Goal: Information Seeking & Learning: Learn about a topic

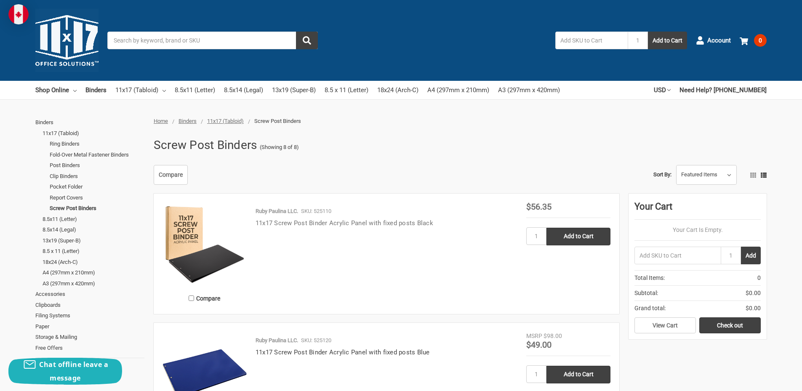
click at [399, 225] on link "11x17 Screw Post Binder Acrylic Panel with fixed posts Black" at bounding box center [344, 223] width 178 height 8
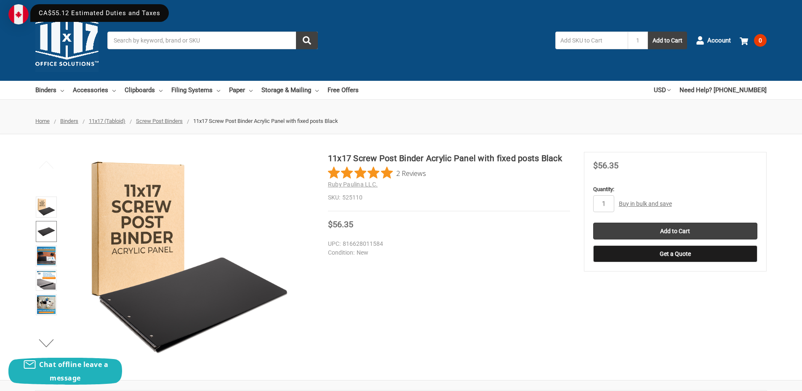
click at [47, 236] on img at bounding box center [46, 231] width 19 height 19
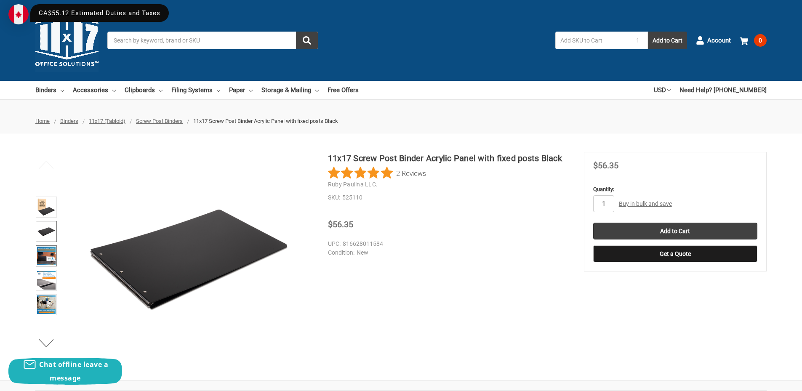
click at [49, 256] on img at bounding box center [46, 256] width 19 height 19
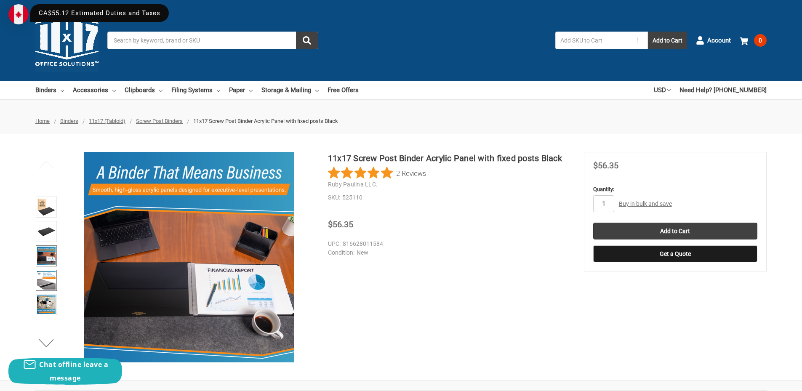
click at [50, 276] on img at bounding box center [46, 280] width 19 height 19
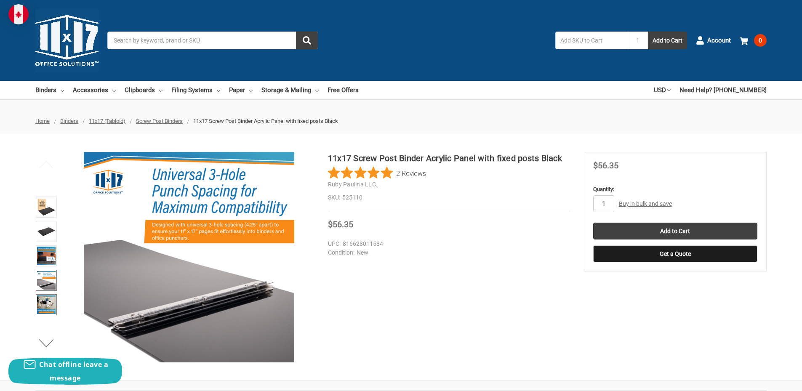
click at [46, 305] on img at bounding box center [46, 304] width 19 height 19
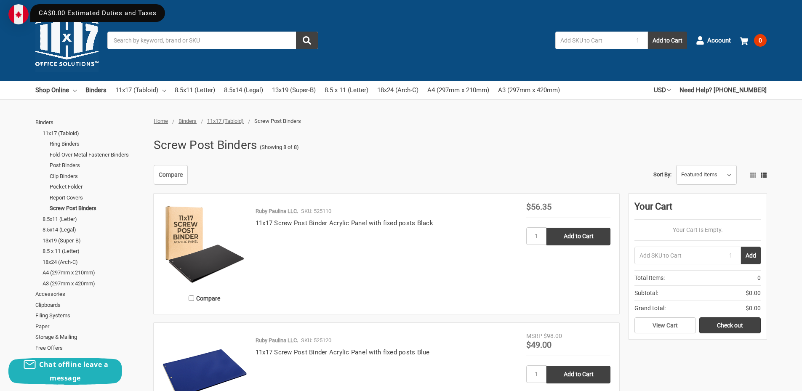
click at [379, 240] on div "Ruby Paulina LLC. SKU: 525110 11x17 Screw Post Binder Acrylic Panel with fixed …" at bounding box center [386, 256] width 279 height 98
click at [569, 142] on div "Screw Post Binders (Showing 8 of 8)" at bounding box center [457, 145] width 617 height 22
drag, startPoint x: 259, startPoint y: 10, endPoint x: 267, endPoint y: 11, distance: 8.5
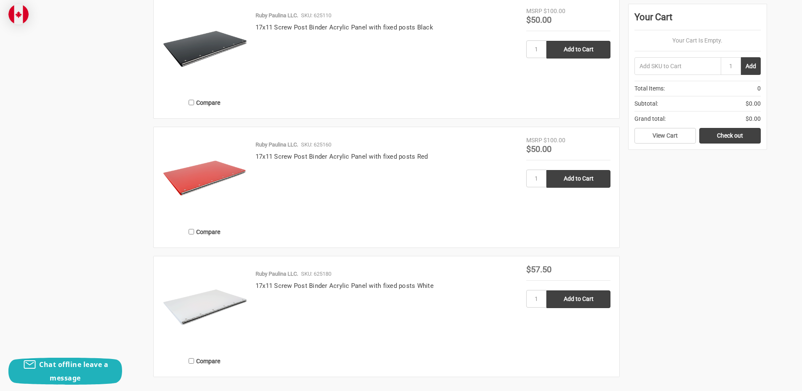
scroll to position [701, 0]
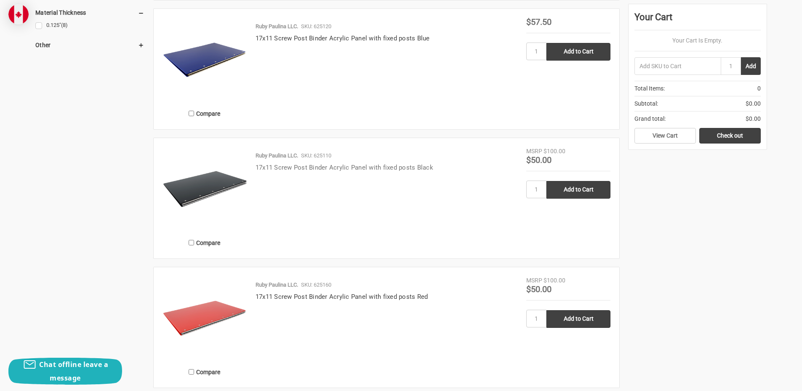
click at [427, 165] on link "17x11 Screw Post Binder Acrylic Panel with fixed posts Black" at bounding box center [344, 168] width 178 height 8
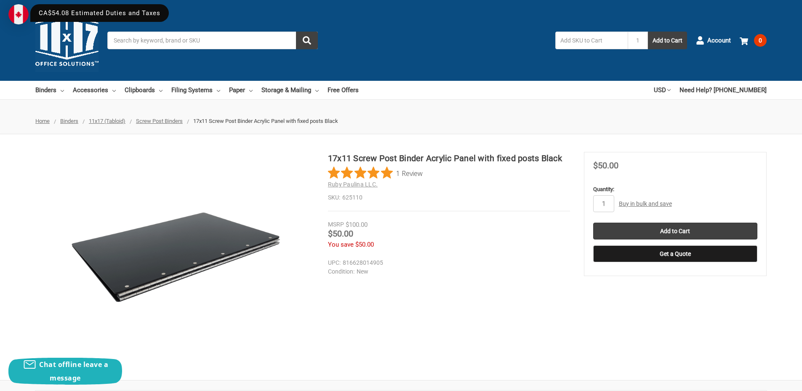
click at [489, 278] on div "17x11 Screw Post Binder Acrylic Panel with fixed posts Black 1 Review Ruby Paul…" at bounding box center [401, 257] width 802 height 210
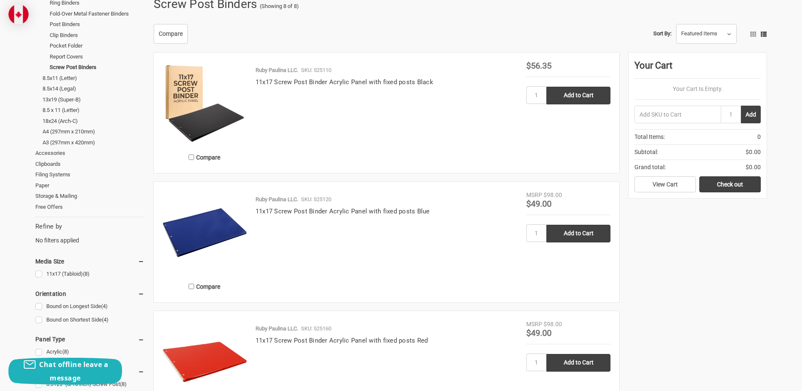
scroll to position [141, 0]
click at [395, 85] on link "11x17 Screw Post Binder Acrylic Panel with fixed posts Black" at bounding box center [344, 83] width 178 height 8
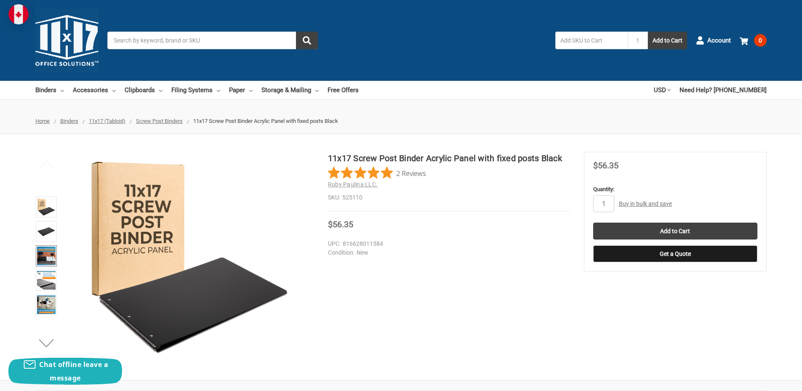
click at [42, 260] on img at bounding box center [46, 256] width 19 height 19
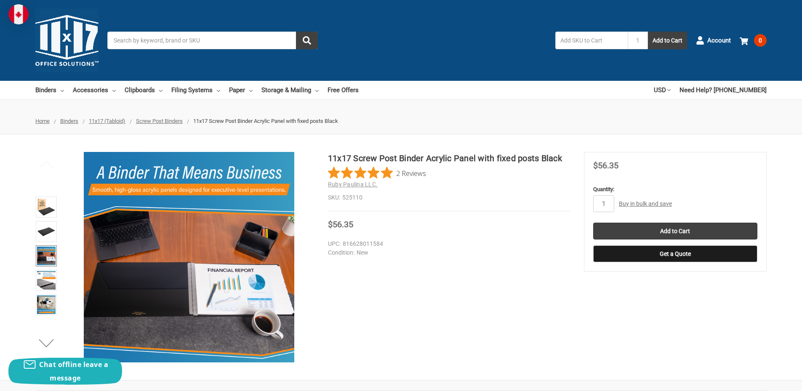
click at [42, 291] on li at bounding box center [46, 281] width 26 height 24
click at [46, 274] on img at bounding box center [46, 280] width 19 height 19
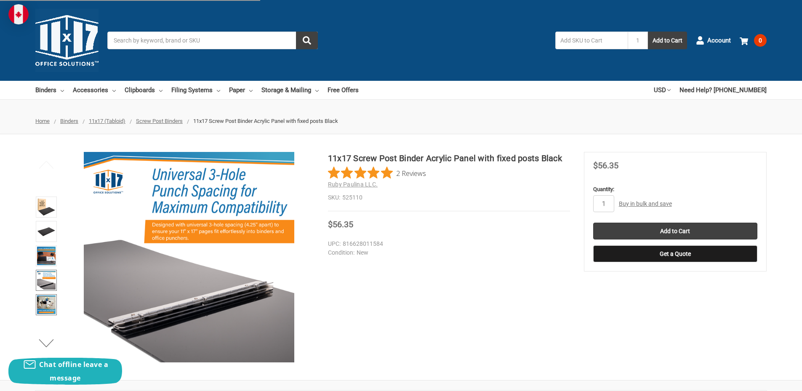
click at [47, 308] on img at bounding box center [46, 304] width 19 height 19
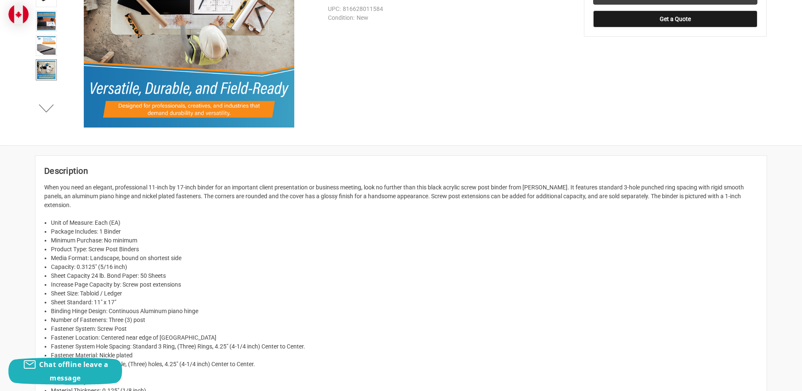
scroll to position [281, 0]
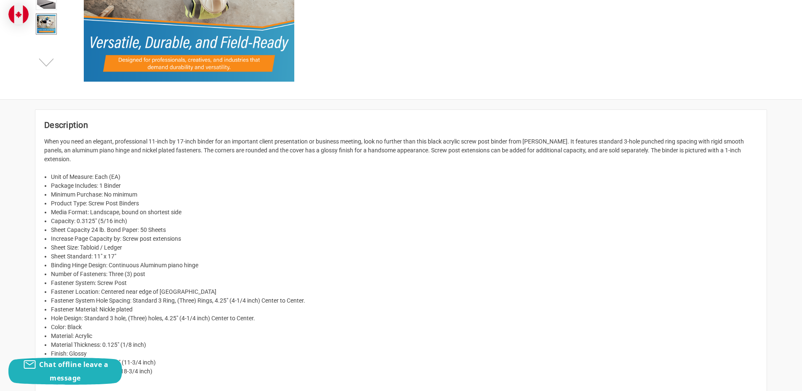
click at [44, 70] on button "Next" at bounding box center [47, 62] width 26 height 17
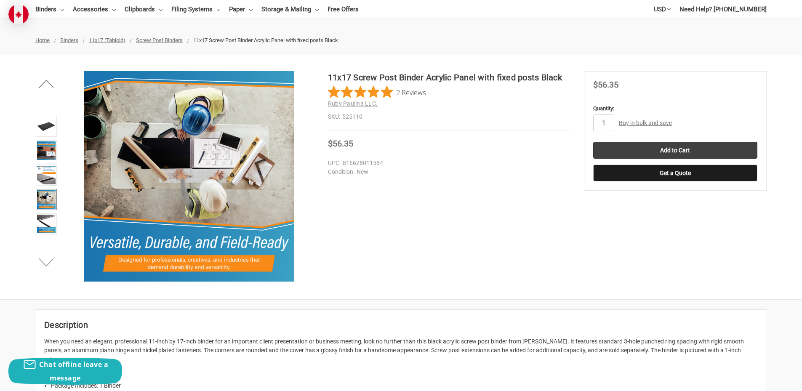
scroll to position [0, 0]
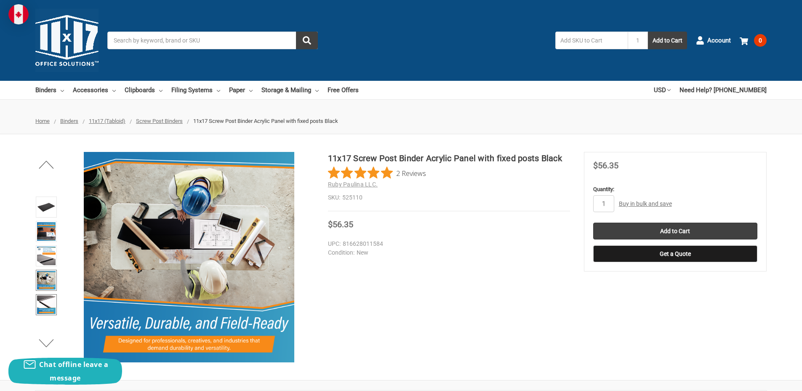
click at [46, 298] on img at bounding box center [46, 304] width 19 height 19
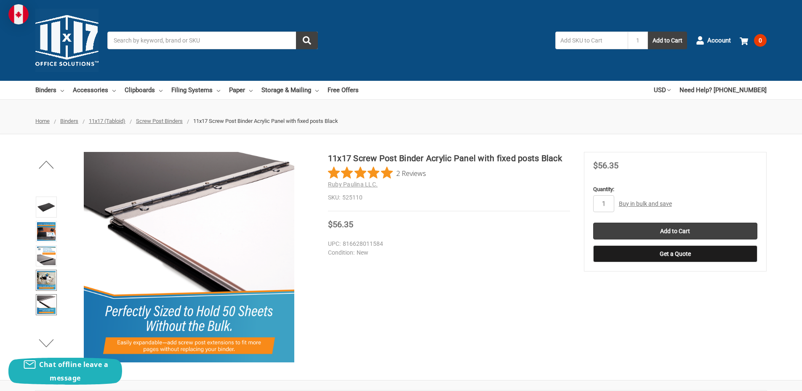
click at [47, 280] on img at bounding box center [46, 280] width 19 height 19
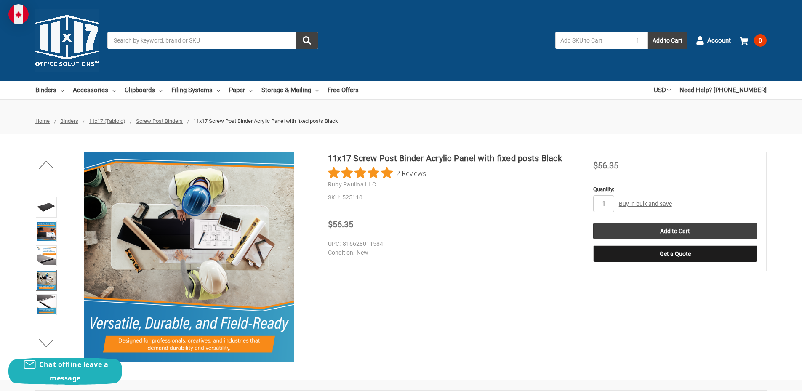
click at [376, 282] on div "11x17 Screw Post Binder Acrylic Panel with fixed posts Black 2 Reviews Ruby Pau…" at bounding box center [401, 257] width 802 height 210
click at [47, 206] on img at bounding box center [46, 207] width 19 height 19
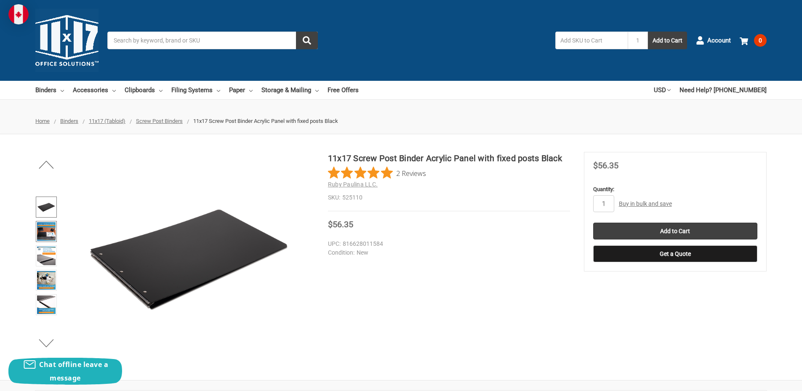
click at [45, 240] on img at bounding box center [46, 231] width 19 height 19
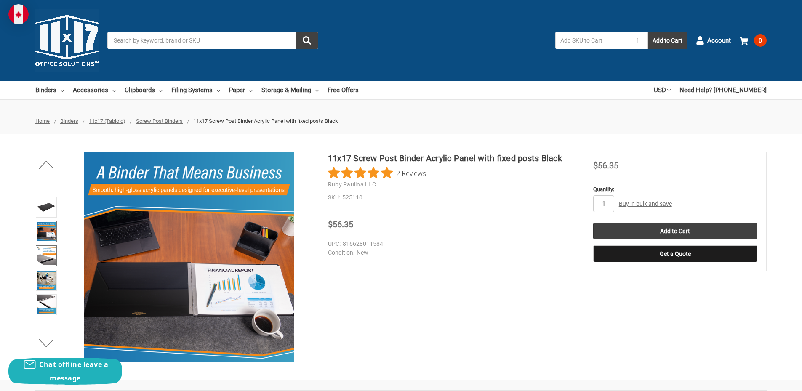
click at [43, 258] on img at bounding box center [46, 256] width 19 height 19
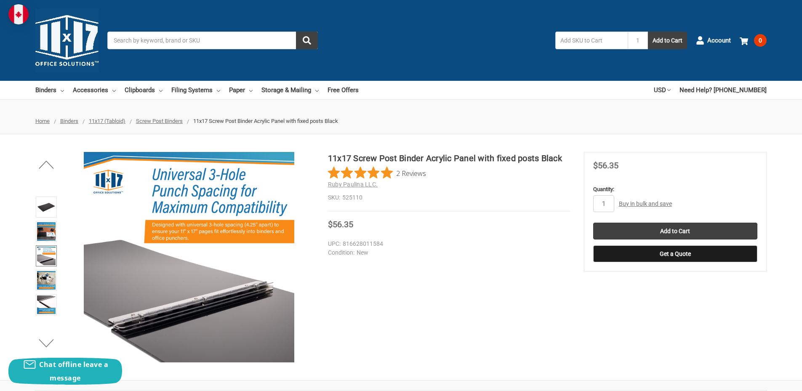
click at [436, 306] on div "11x17 Screw Post Binder Acrylic Panel with fixed posts Black 2 Reviews Ruby Pau…" at bounding box center [401, 257] width 802 height 210
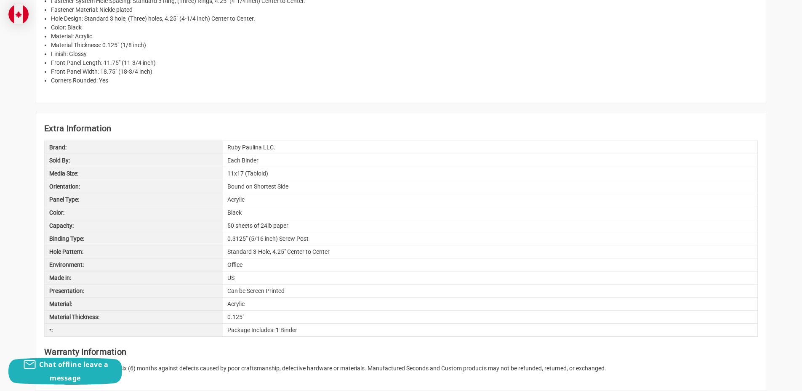
scroll to position [561, 0]
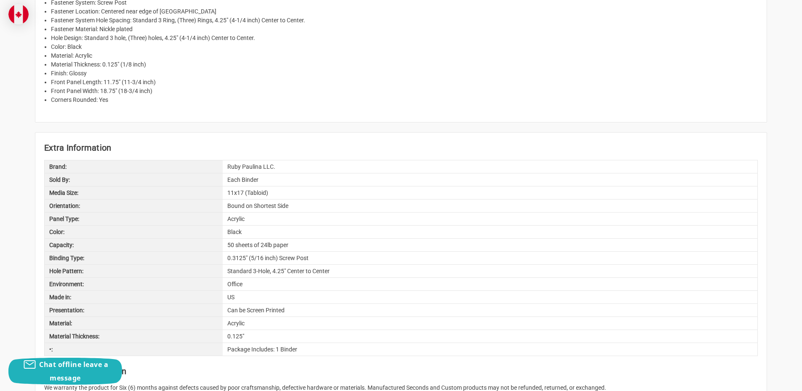
click at [272, 239] on div "50 sheets of 24lb paper" at bounding box center [490, 245] width 534 height 13
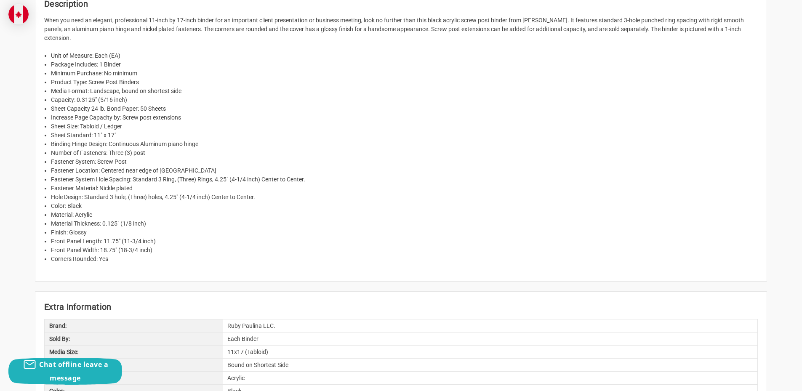
scroll to position [421, 0]
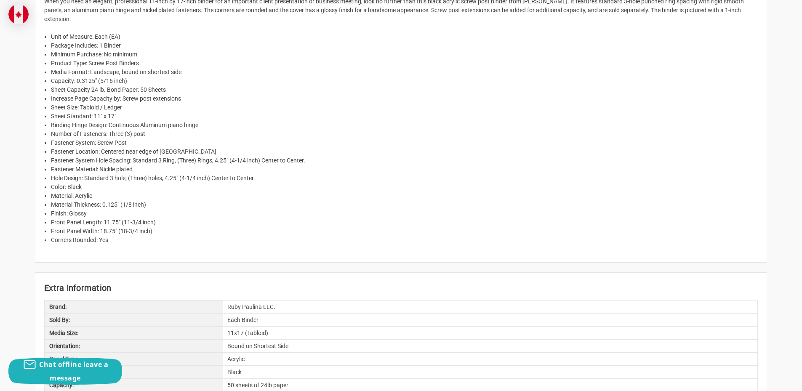
click at [107, 183] on li "Color: Black" at bounding box center [404, 187] width 707 height 9
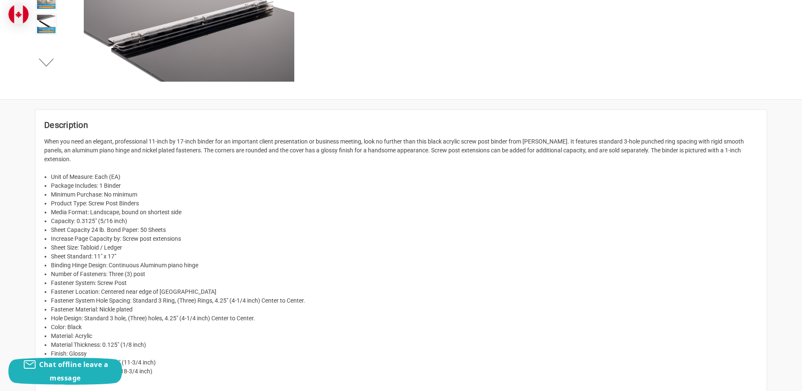
click at [165, 146] on p "When you need an elegant, professional 11-inch by 17-inch binder for an importa…" at bounding box center [400, 150] width 713 height 27
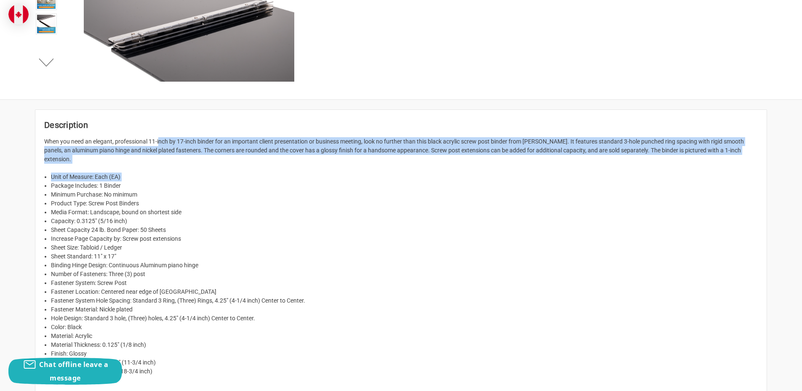
drag, startPoint x: 166, startPoint y: 146, endPoint x: 167, endPoint y: 161, distance: 15.2
click at [167, 161] on div "When you need an elegant, professional 11-inch by 17-inch binder for an importa…" at bounding box center [400, 260] width 713 height 247
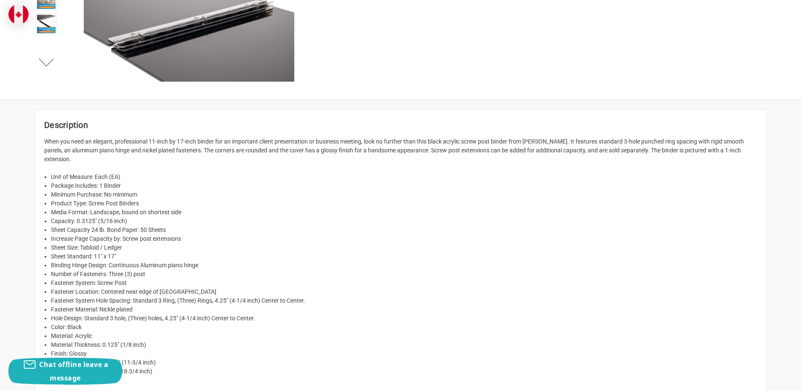
click at [158, 190] on li "Minimum Purchase: No minimum" at bounding box center [404, 194] width 707 height 9
click at [106, 261] on li "Binding Hinge Design: Continuous Aluminum piano hinge" at bounding box center [404, 265] width 707 height 9
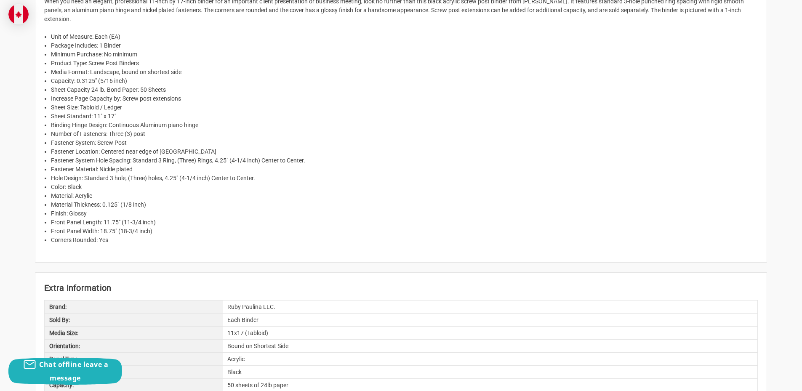
click at [116, 209] on li "Finish: Glossy" at bounding box center [404, 213] width 707 height 9
click at [96, 183] on li "Color: Black" at bounding box center [404, 187] width 707 height 9
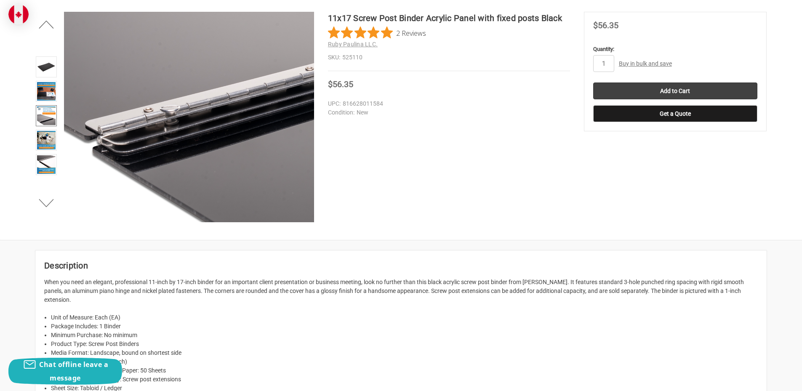
scroll to position [0, 0]
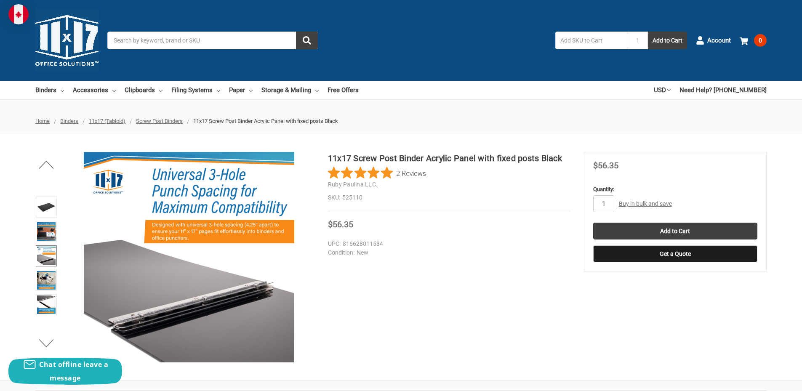
click at [474, 322] on div "11x17 Screw Post Binder Acrylic Panel with fixed posts Black 2 Reviews Ruby Pau…" at bounding box center [401, 257] width 802 height 210
click at [404, 252] on dd "New" at bounding box center [447, 252] width 238 height 9
click at [379, 245] on dd "816628011584" at bounding box center [447, 243] width 238 height 9
click at [396, 244] on dd "816628011584" at bounding box center [447, 243] width 238 height 9
click at [385, 246] on dd "816628011584" at bounding box center [447, 243] width 238 height 9
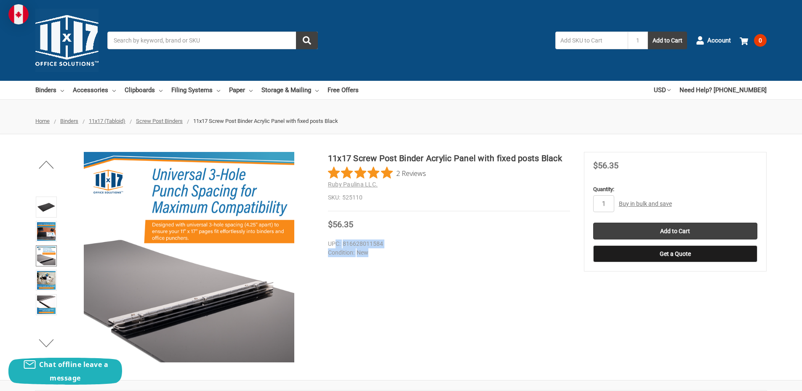
drag, startPoint x: 335, startPoint y: 247, endPoint x: 381, endPoint y: 250, distance: 46.0
click at [381, 250] on dl "UPC: 816628011584 Condition: New" at bounding box center [456, 248] width 256 height 18
click at [379, 252] on dd "New" at bounding box center [447, 252] width 238 height 9
drag, startPoint x: 367, startPoint y: 250, endPoint x: 334, endPoint y: 245, distance: 33.1
click at [334, 245] on dl "UPC: 816628011584 Condition: New" at bounding box center [456, 248] width 256 height 18
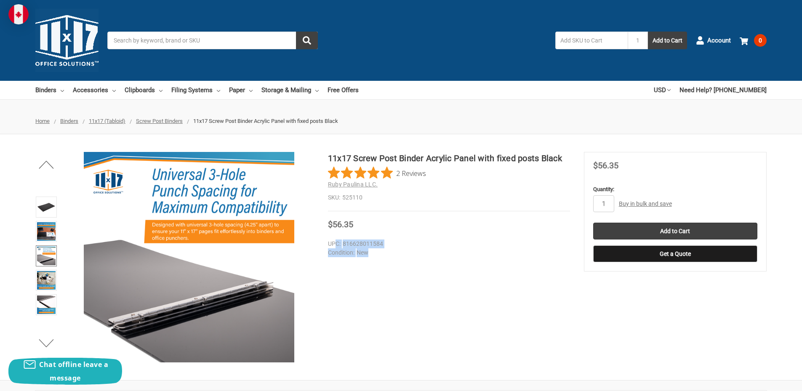
click at [335, 245] on dt "UPC:" at bounding box center [334, 243] width 13 height 9
click at [335, 244] on dt "UPC:" at bounding box center [334, 243] width 13 height 9
click at [350, 244] on dd "816628011584" at bounding box center [447, 243] width 238 height 9
click at [352, 244] on dd "816628011584" at bounding box center [447, 243] width 238 height 9
click at [364, 246] on dd "816628011584" at bounding box center [447, 243] width 238 height 9
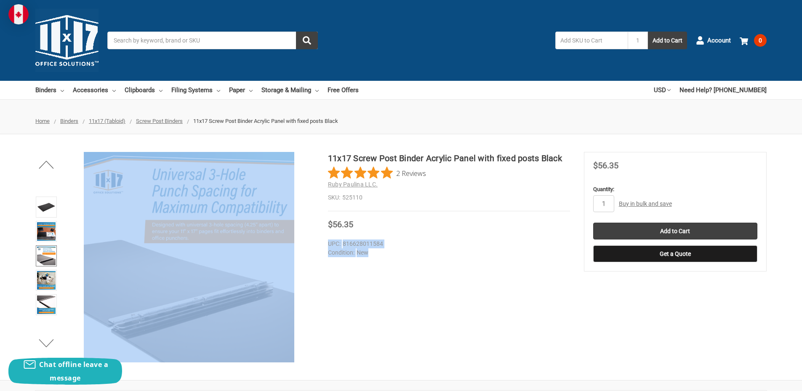
drag, startPoint x: 380, startPoint y: 250, endPoint x: 343, endPoint y: 236, distance: 39.5
click at [343, 236] on div "11x17 Screw Post Binder Acrylic Panel with fixed posts Black 2 Reviews Ruby Pau…" at bounding box center [401, 257] width 802 height 210
click at [362, 252] on dd "New" at bounding box center [447, 252] width 238 height 9
drag, startPoint x: 380, startPoint y: 255, endPoint x: 324, endPoint y: 244, distance: 56.2
click at [324, 244] on div "11x17 Screw Post Binder Acrylic Panel with fixed posts Black 2 Reviews Ruby Pau…" at bounding box center [401, 257] width 802 height 210
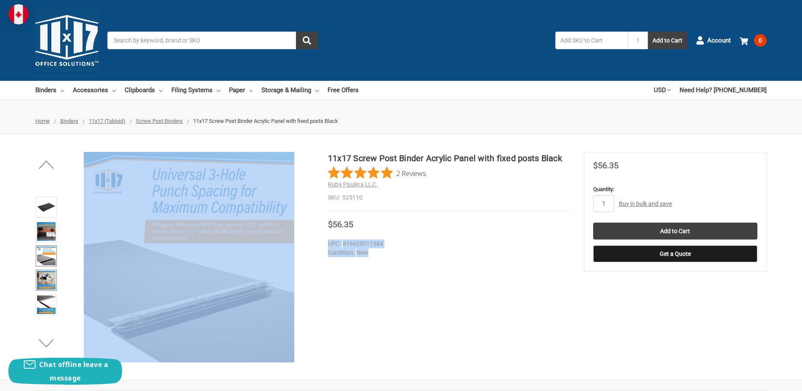
click at [45, 276] on img at bounding box center [46, 280] width 19 height 19
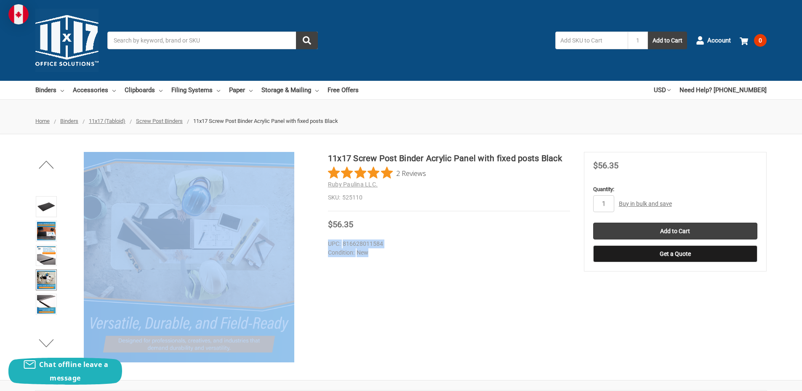
click at [43, 280] on img at bounding box center [46, 280] width 19 height 19
click at [47, 306] on img at bounding box center [46, 304] width 19 height 19
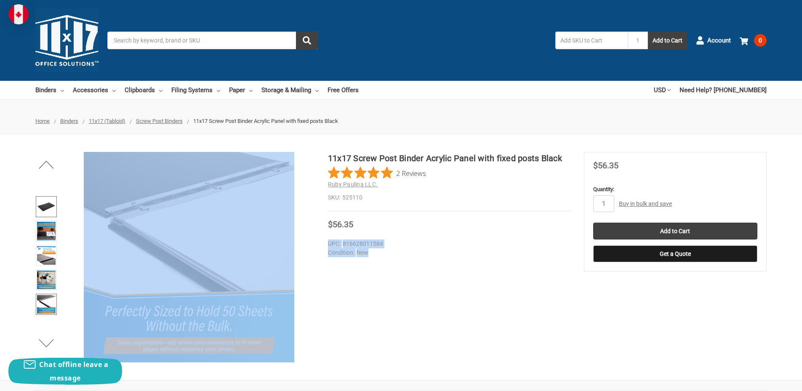
click at [48, 212] on img at bounding box center [46, 206] width 19 height 19
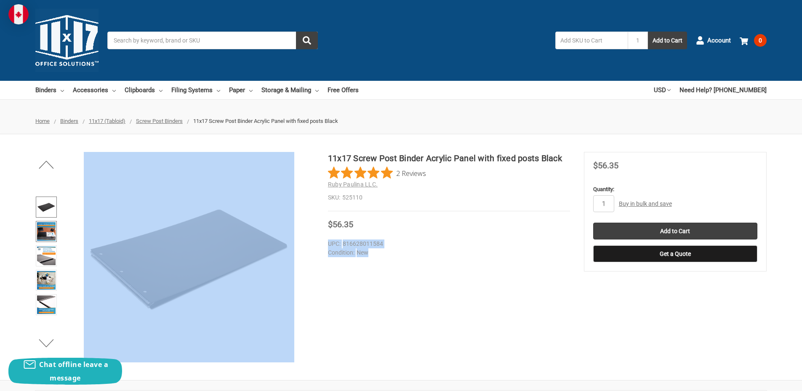
click at [51, 232] on img at bounding box center [46, 231] width 19 height 19
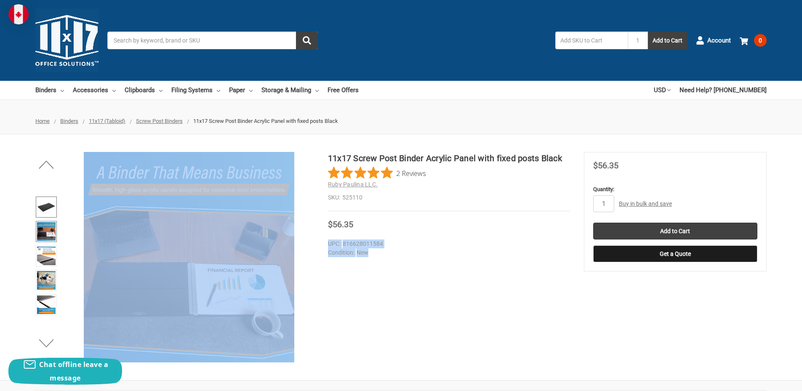
click at [48, 209] on img at bounding box center [46, 207] width 19 height 19
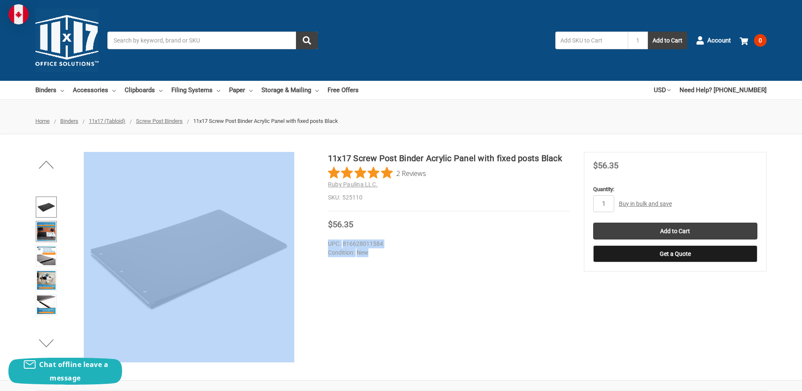
click at [51, 234] on img at bounding box center [46, 231] width 19 height 19
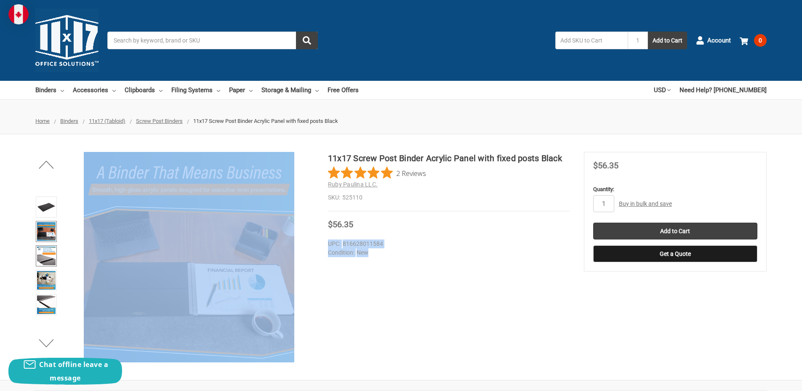
click at [50, 261] on img at bounding box center [46, 256] width 19 height 19
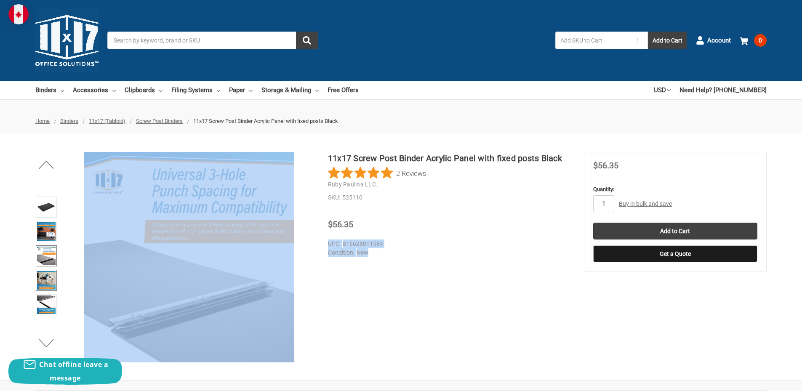
click at [48, 284] on img at bounding box center [46, 280] width 19 height 19
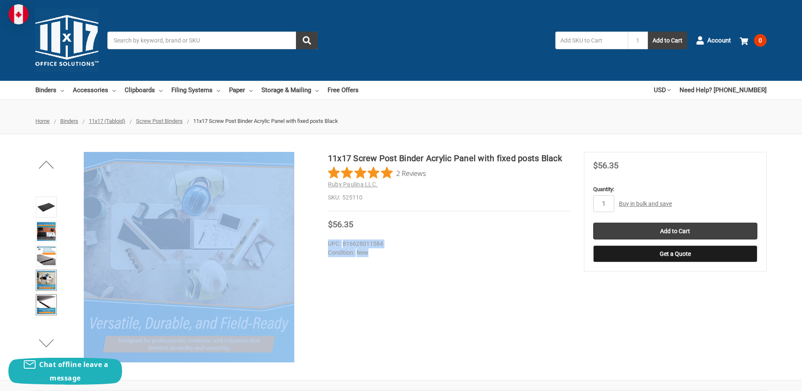
click at [49, 305] on img at bounding box center [46, 304] width 19 height 19
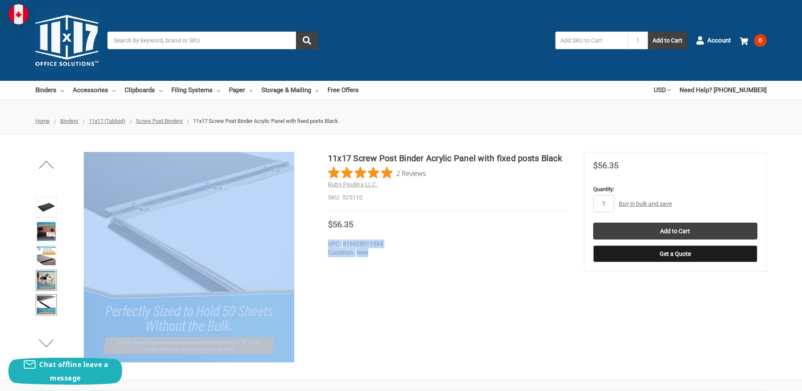
click at [50, 282] on img at bounding box center [46, 280] width 19 height 19
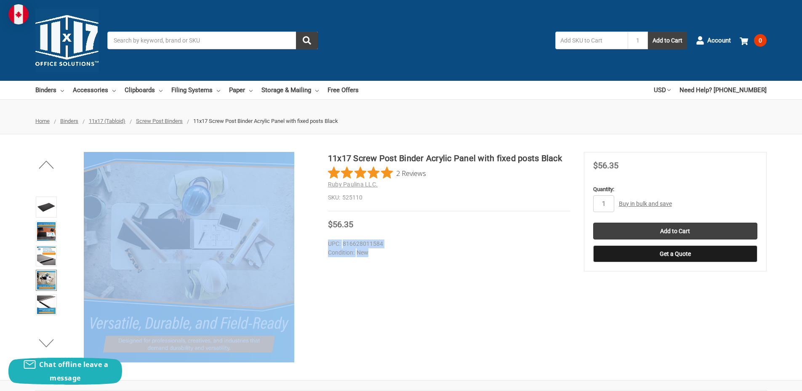
click at [45, 334] on ul "Previous Next" at bounding box center [46, 257] width 26 height 210
click at [48, 339] on button "Next" at bounding box center [47, 343] width 26 height 17
click at [41, 309] on img at bounding box center [46, 304] width 19 height 19
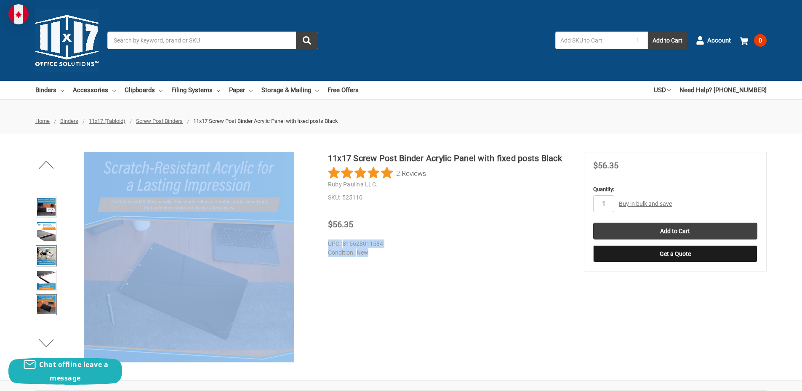
click at [43, 250] on img at bounding box center [46, 256] width 19 height 19
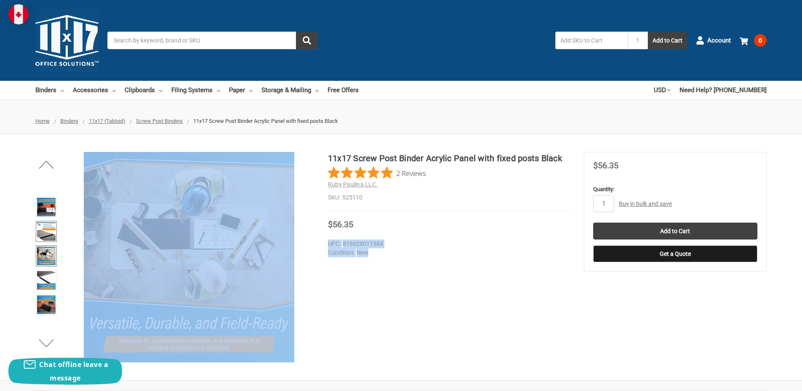
click at [49, 234] on img at bounding box center [46, 231] width 19 height 19
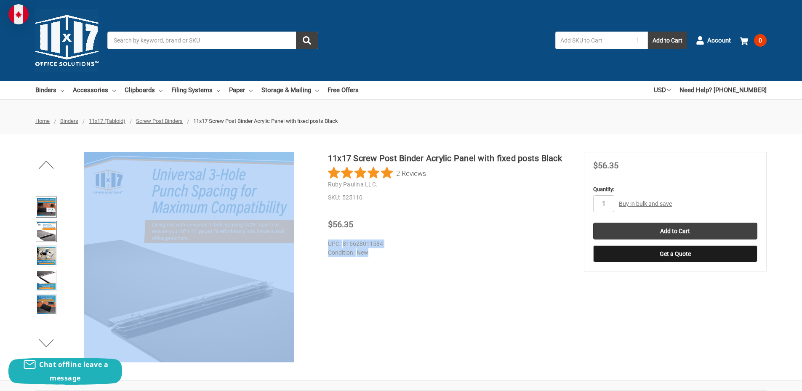
click at [49, 213] on img at bounding box center [46, 207] width 19 height 19
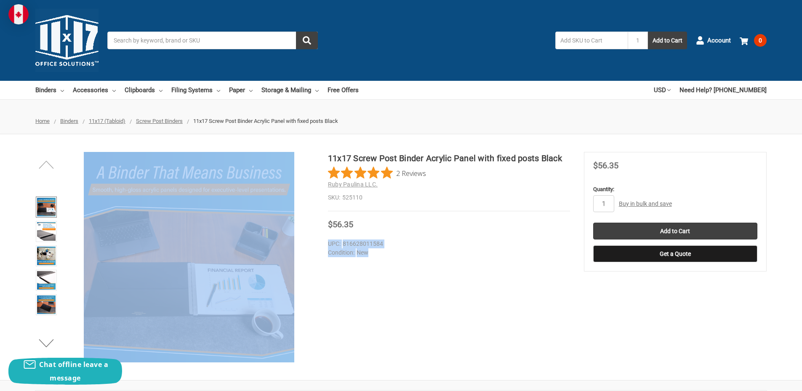
click at [50, 163] on button "Previous" at bounding box center [47, 164] width 26 height 17
click at [51, 205] on img at bounding box center [46, 207] width 19 height 19
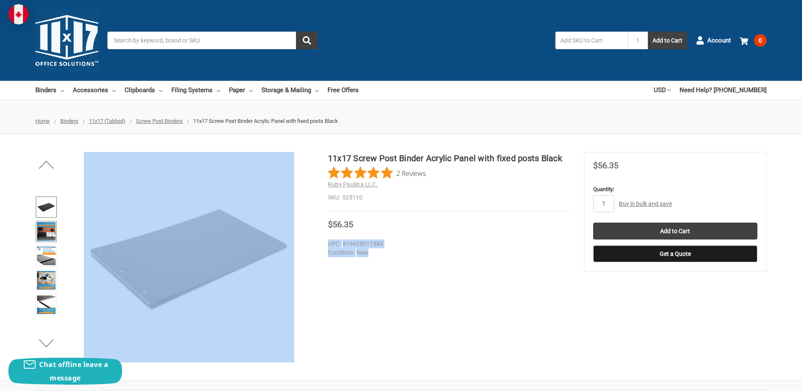
click at [48, 234] on img at bounding box center [46, 231] width 19 height 19
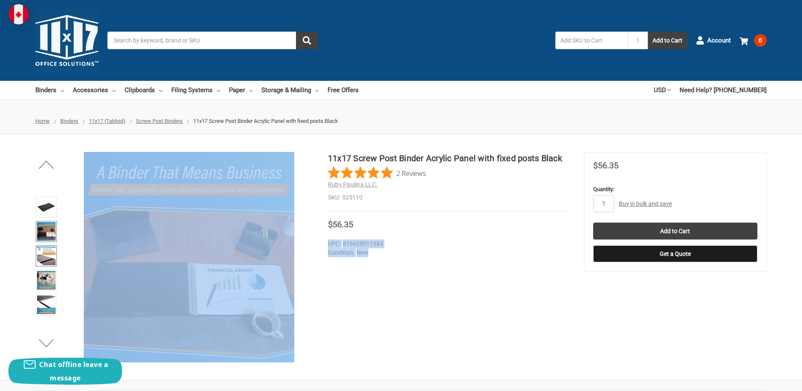
click at [42, 256] on img at bounding box center [46, 256] width 19 height 19
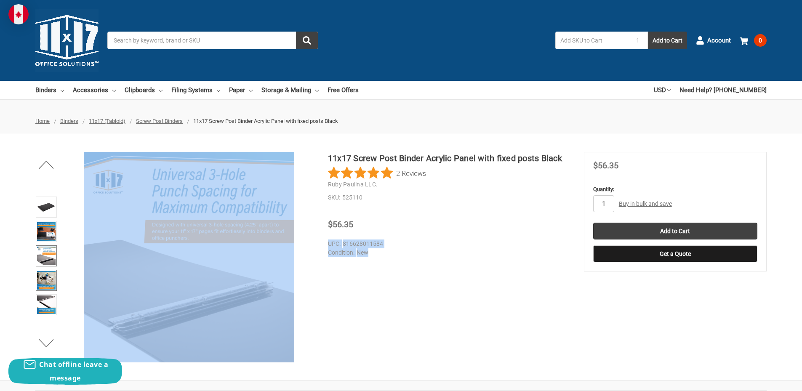
click at [44, 280] on img at bounding box center [46, 280] width 19 height 19
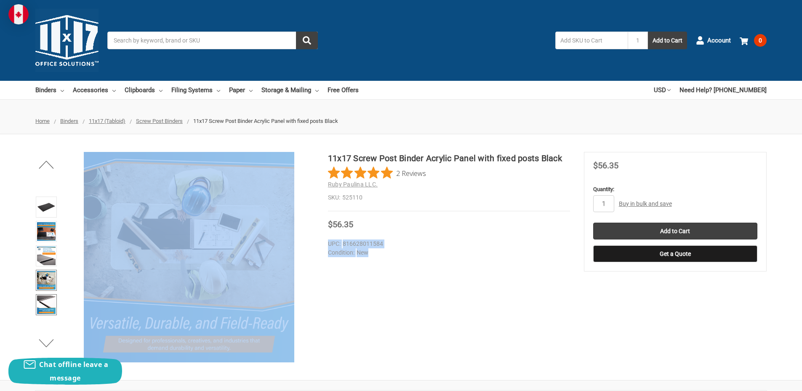
click at [43, 298] on img at bounding box center [46, 304] width 19 height 19
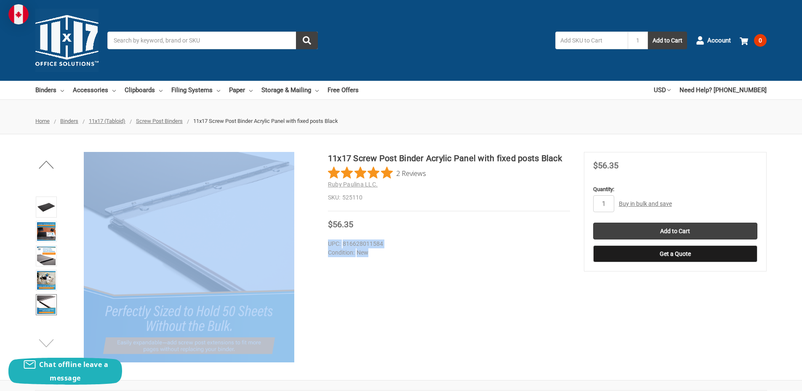
click at [49, 339] on button "Next" at bounding box center [47, 343] width 26 height 17
click at [48, 203] on img at bounding box center [46, 207] width 19 height 19
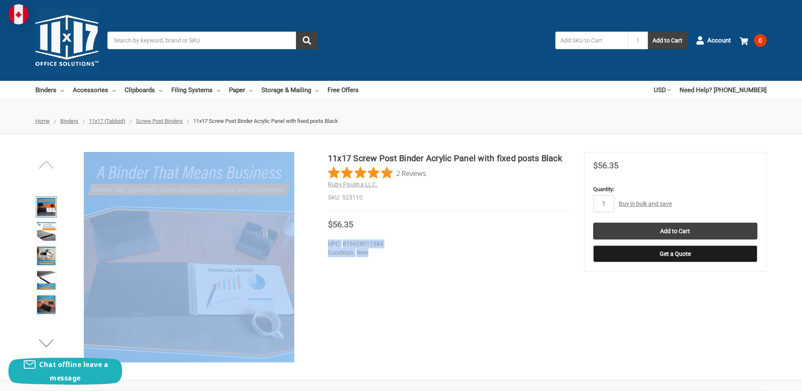
click at [50, 162] on button "Previous" at bounding box center [47, 164] width 26 height 17
drag, startPoint x: 52, startPoint y: 236, endPoint x: 52, endPoint y: 267, distance: 31.1
click at [52, 236] on img at bounding box center [46, 231] width 19 height 19
click at [52, 267] on link at bounding box center [46, 256] width 21 height 21
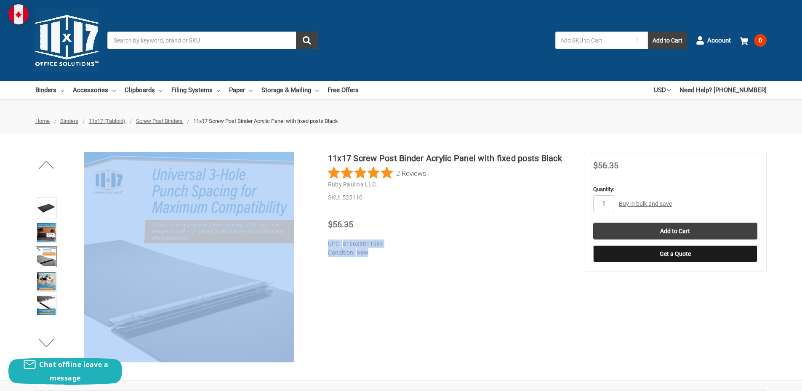
click at [376, 254] on dd "New" at bounding box center [447, 252] width 238 height 9
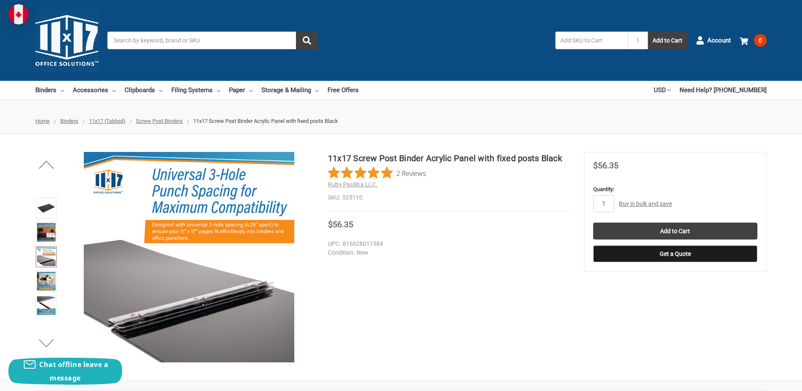
click at [351, 246] on dd "816628011584" at bounding box center [447, 243] width 238 height 9
click at [354, 241] on dd "816628011584" at bounding box center [447, 243] width 238 height 9
